Goal: Transaction & Acquisition: Register for event/course

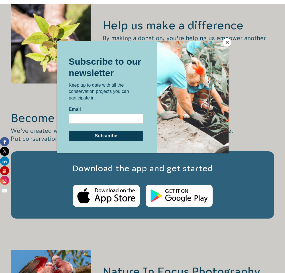
scroll to position [837, 0]
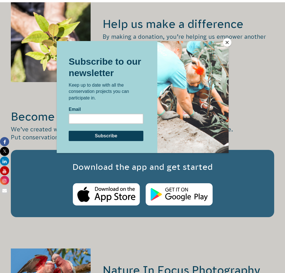
click at [227, 39] on button "Close" at bounding box center [227, 42] width 9 height 9
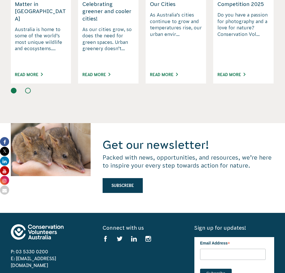
scroll to position [1538, 0]
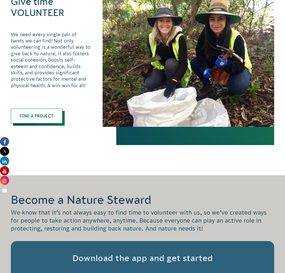
scroll to position [350, 0]
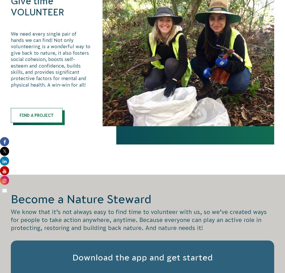
click at [51, 107] on div "Give time VOLUNTEER We need every single pair of hands we can find! Not only vo…" at bounding box center [51, 60] width 80 height 128
click at [54, 109] on link "Find a Project" at bounding box center [37, 115] width 52 height 15
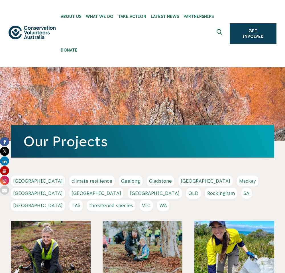
click at [17, 179] on link "Adelaide" at bounding box center [38, 181] width 54 height 11
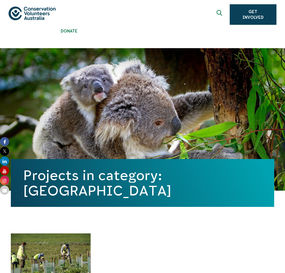
scroll to position [189, 0]
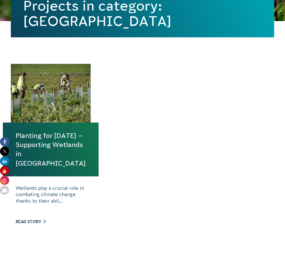
click at [43, 223] on link "Read story" at bounding box center [31, 222] width 30 height 5
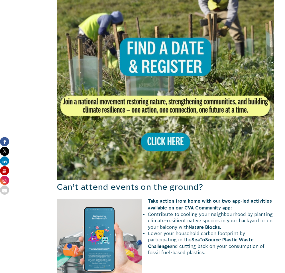
scroll to position [414, 0]
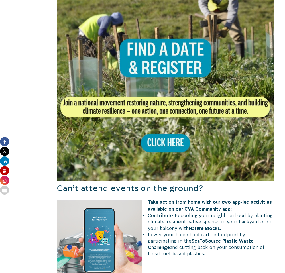
click at [148, 146] on img at bounding box center [166, 72] width 218 height 218
